Goal: Task Accomplishment & Management: Complete application form

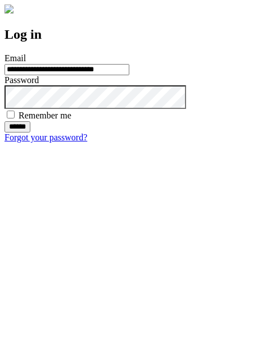
type input "**********"
click at [30, 133] on input "******" at bounding box center [17, 126] width 26 height 11
